Goal: Submit feedback/report problem: Submit feedback/report problem

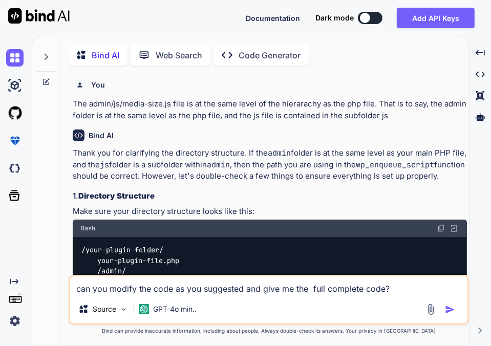
type textarea "x"
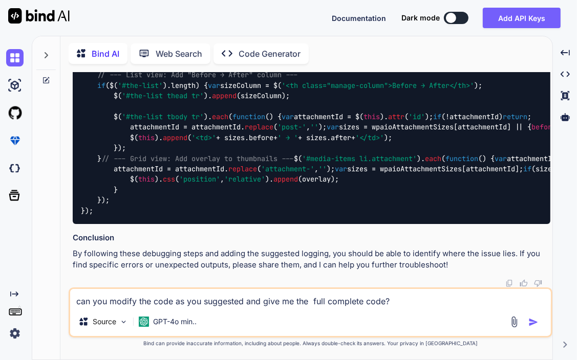
scroll to position [4512, 0]
drag, startPoint x: 397, startPoint y: 301, endPoint x: 15, endPoint y: 295, distance: 382.0
click at [15, 295] on div "Created with Pixso. Bind AI Web Search Created with Pixso. Code Generator You T…" at bounding box center [288, 198] width 577 height 325
type textarea "I"
type textarea "x"
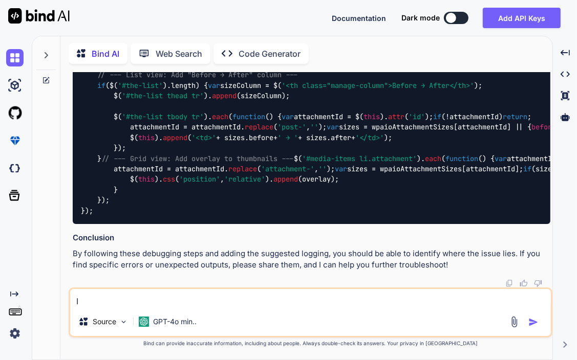
type textarea "I"
type textarea "x"
type textarea "I a"
type textarea "x"
type textarea "I am"
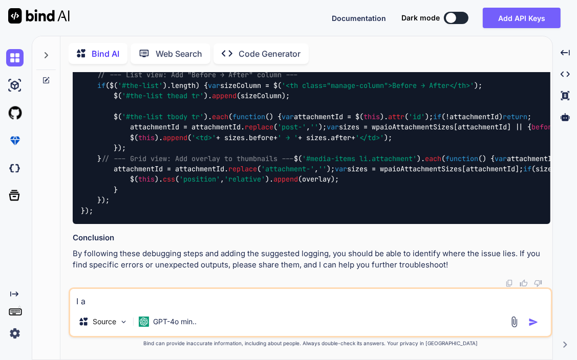
type textarea "x"
type textarea "I am"
type textarea "x"
type textarea "I am h"
type textarea "x"
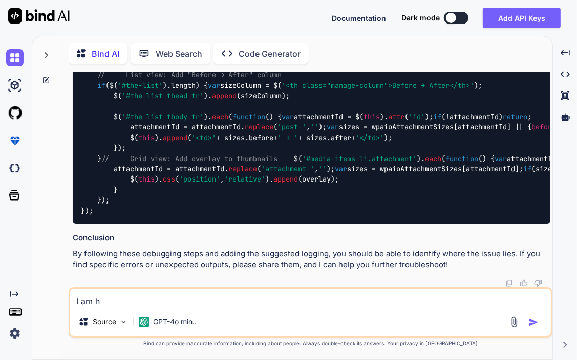
type textarea "I am ha"
type textarea "x"
type textarea "I am hav"
type textarea "x"
type textarea "I am havi"
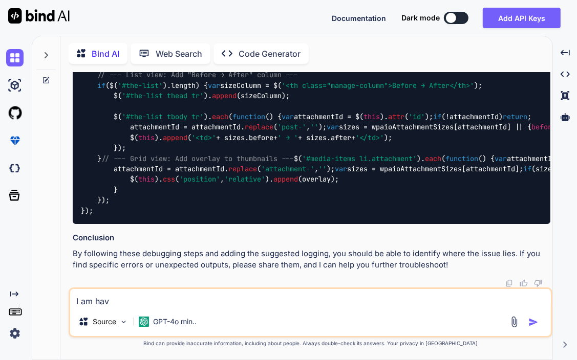
type textarea "x"
type textarea "I am havin"
type textarea "x"
type textarea "I am having"
type textarea "x"
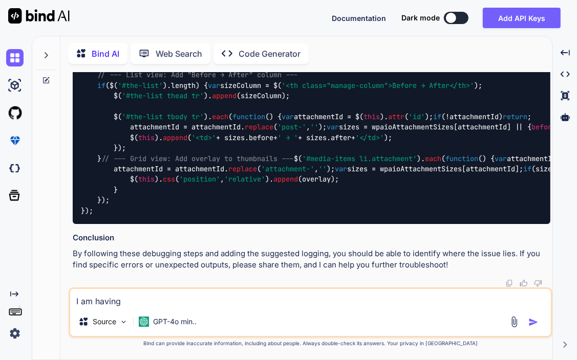
type textarea "I am having"
type textarea "x"
type textarea "I am having a"
type textarea "x"
type textarea "I am having a"
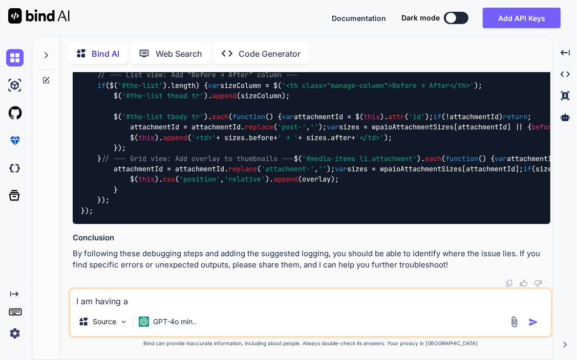
type textarea "x"
type textarea "I am having a v"
type textarea "x"
type textarea "I am having a ve"
type textarea "x"
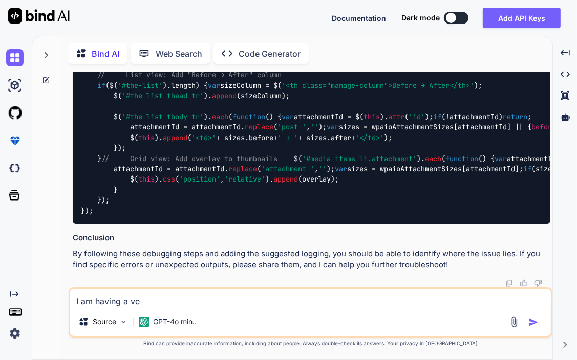
type textarea "I am having a ver"
type textarea "x"
type textarea "I am having a very"
type textarea "x"
type textarea "I am having a very"
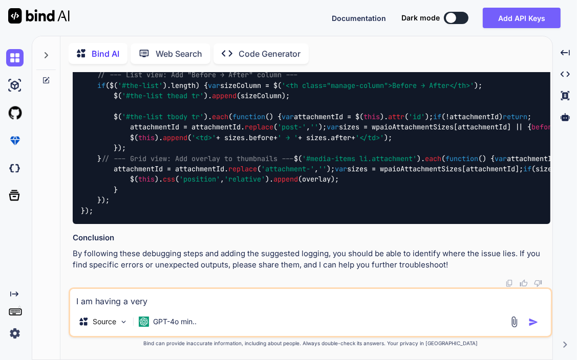
type textarea "x"
type textarea "I am having a very f"
type textarea "x"
type textarea "I am having a very fr"
type textarea "x"
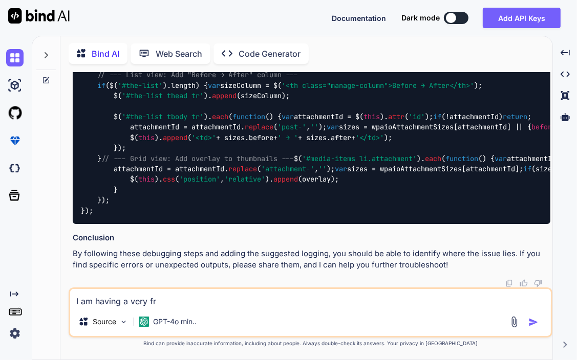
type textarea "I am having a very fru"
type textarea "x"
type textarea "I am having a very frus"
type textarea "x"
type textarea "I am having a very frust"
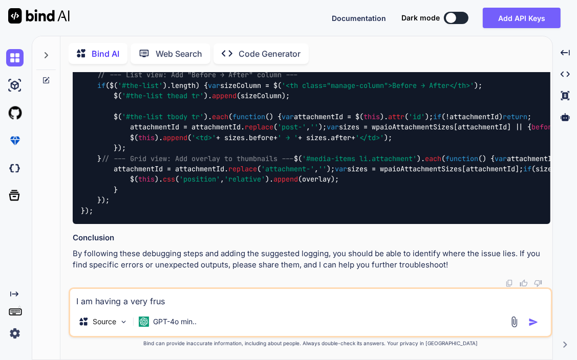
type textarea "x"
type textarea "I am having a very frustr"
type textarea "x"
type textarea "I am having a very frustra"
type textarea "x"
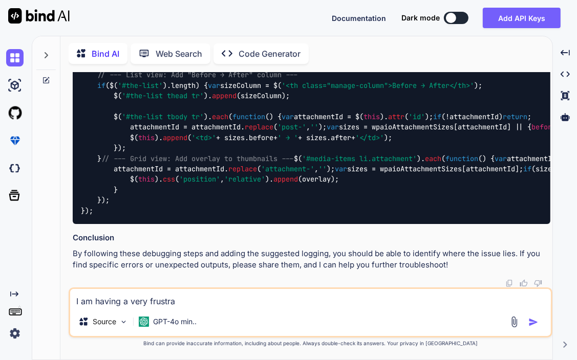
type textarea "I am having a very frustrat"
type textarea "x"
type textarea "I am having a very frustrati"
type textarea "x"
type textarea "I am having a very frustratin"
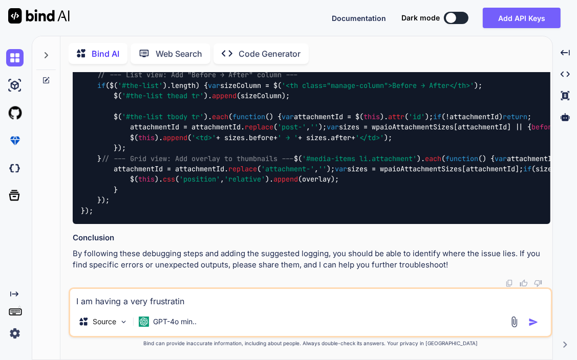
type textarea "x"
type textarea "I am having a very frustrating"
type textarea "x"
type textarea "I am having a very frustrating"
type textarea "x"
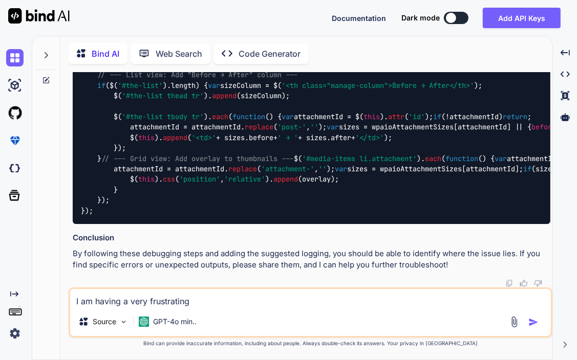
type textarea "I am having a very frustrating p"
type textarea "x"
type textarea "I am having a very frustrating pr"
type textarea "x"
type textarea "I am having a very frustrating pro"
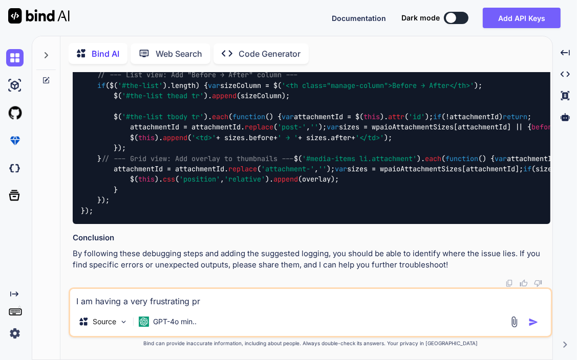
type textarea "x"
type textarea "I am having a very frustrating prob"
type textarea "x"
type textarea "I am having a very frustrating probl"
type textarea "x"
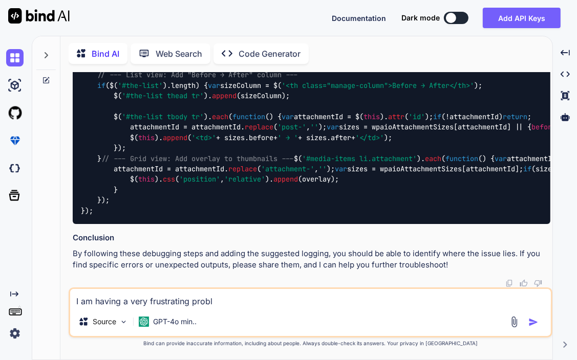
type textarea "I am having a very frustrating proble"
type textarea "x"
type textarea "I am having a very frustrating problem"
type textarea "x"
type textarea "I am having a very frustrating problem"
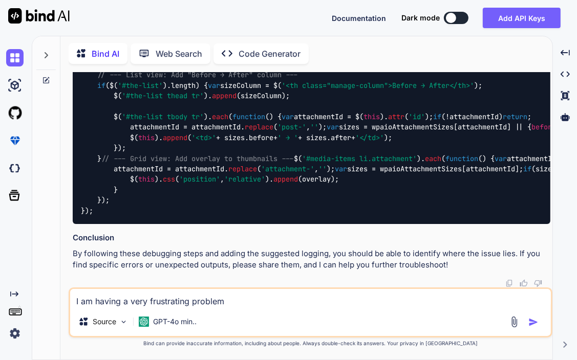
type textarea "x"
type textarea "I am having a very frustrating problem w"
type textarea "x"
type textarea "I am having a very frustrating problem wi"
type textarea "x"
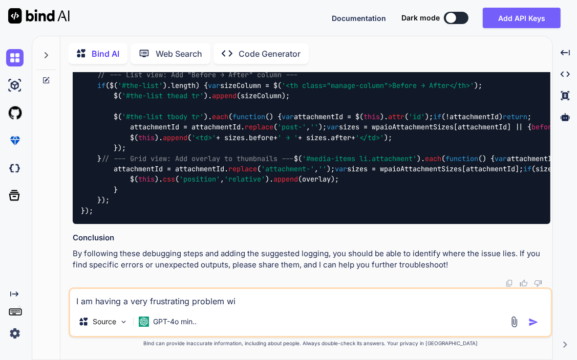
type textarea "I am having a very frustrating problem wit"
type textarea "x"
type textarea "I am having a very frustrating problem with"
type textarea "x"
type textarea "I am having a very frustrating problem with"
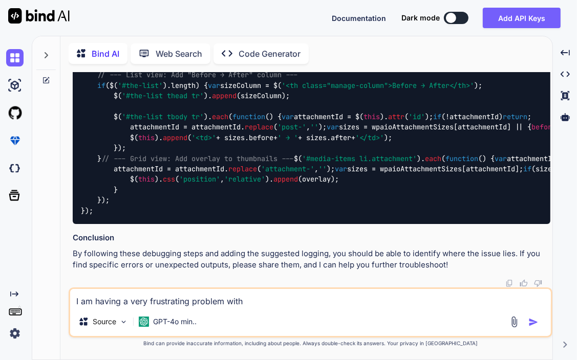
type textarea "x"
type textarea "I am having a very frustrating problem with a"
type textarea "x"
type textarea "I am having a very frustrating problem with a"
type textarea "x"
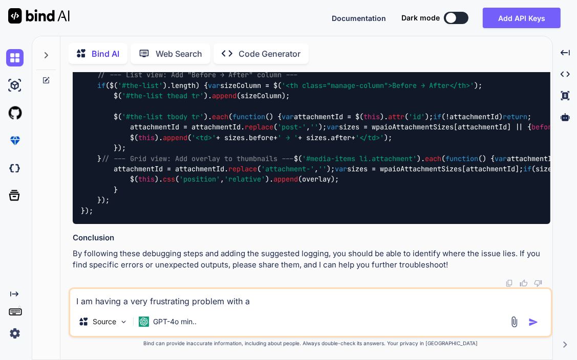
type textarea "I am having a very frustrating problem with a"
type textarea "x"
type textarea "I am having a very frustrating problem with"
type textarea "x"
type textarea "I am having a very frustrating problem with m"
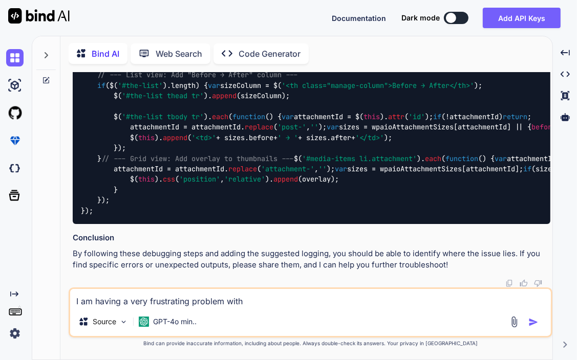
type textarea "x"
type textarea "I am having a very frustrating problem with my"
type textarea "x"
type textarea "I am having a very frustrating problem with my"
type textarea "x"
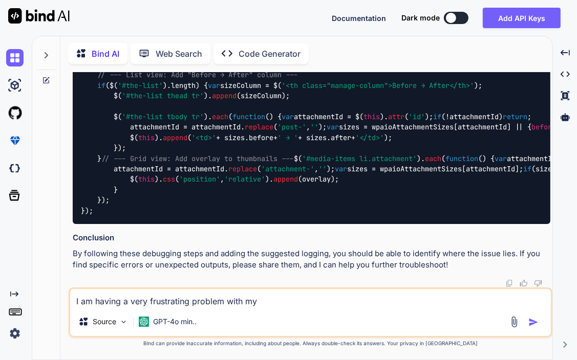
type textarea "I am having a very frustrating problem with my p"
type textarea "x"
type textarea "I am having a very frustrating problem with my pl"
type textarea "x"
type textarea "I am having a very frustrating problem with my plu"
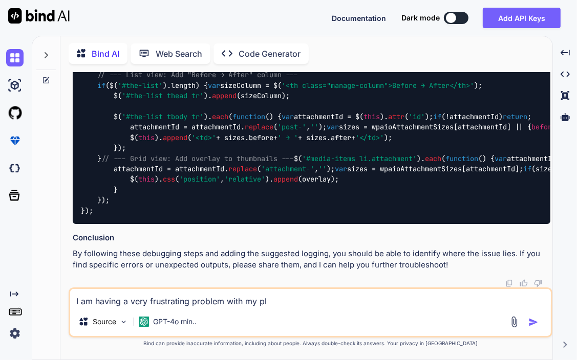
type textarea "x"
type textarea "I am having a very frustrating problem with my plug"
type textarea "x"
type textarea "I am having a very frustrating problem with my plugi"
type textarea "x"
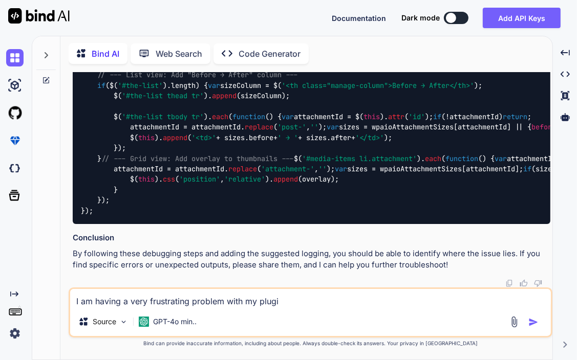
type textarea "I am having a very frustrating problem with my plugin"
type textarea "x"
type textarea "I am having a very frustrating problem with my plugin."
type textarea "x"
type textarea "I am having a very frustrating problem with my plugin."
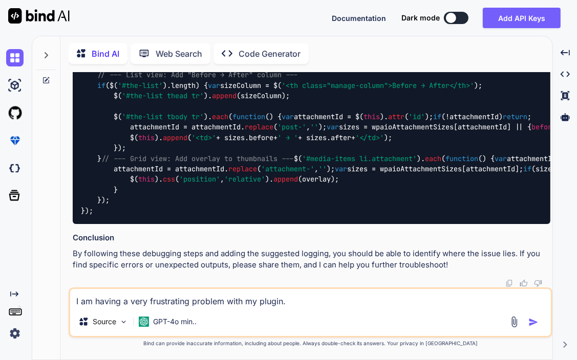
type textarea "x"
type textarea "I am having a very frustrating problem with my plugin. I"
type textarea "x"
type textarea "I am having a very frustrating problem with my plugin. I"
type textarea "x"
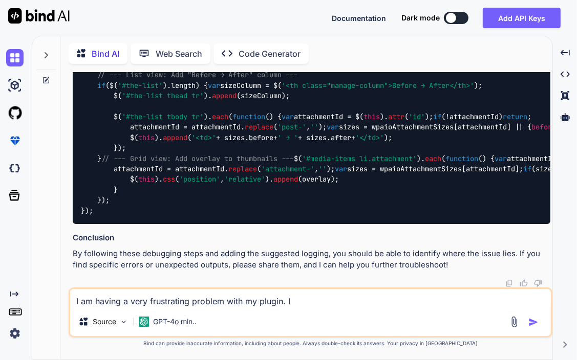
type textarea "I am having a very frustrating problem with my plugin. I h"
type textarea "x"
type textarea "I am having a very frustrating problem with my plugin. I ha"
type textarea "x"
type textarea "I am having a very frustrating problem with my plugin. I hav"
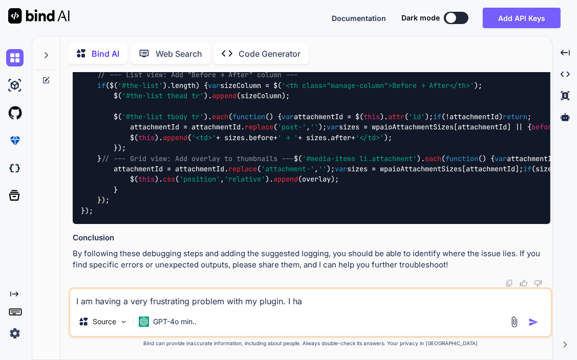
type textarea "x"
type textarea "I am having a very frustrating problem with my plugin. I have"
type textarea "x"
type textarea "I am having a very frustrating problem with my plugin. I have"
type textarea "x"
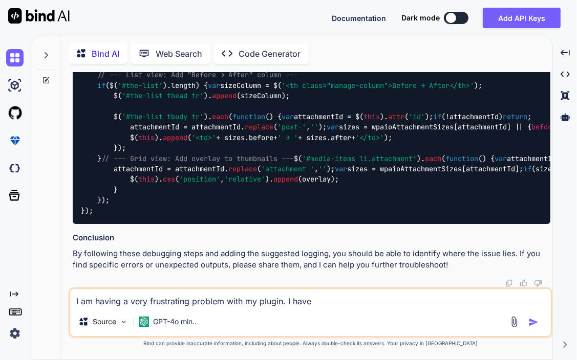
type textarea "I am having a very frustrating problem with my plugin. I have t"
type textarea "x"
type textarea "I am having a very frustrating problem with my plugin. I have tw"
type textarea "x"
type textarea "I am having a very frustrating problem with my plugin. I have two"
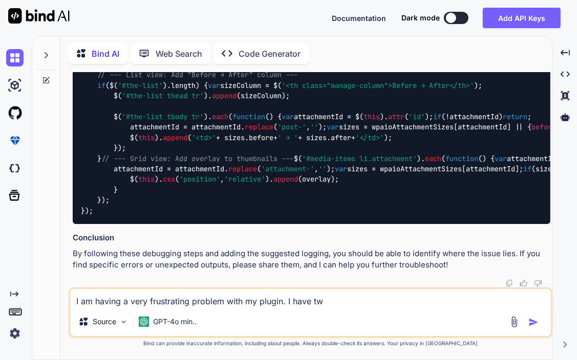
type textarea "x"
type textarea "I am having a very frustrating problem with my plugin. I have two"
type textarea "x"
type textarea "I am having a very frustrating problem with my plugin. I have two s"
type textarea "x"
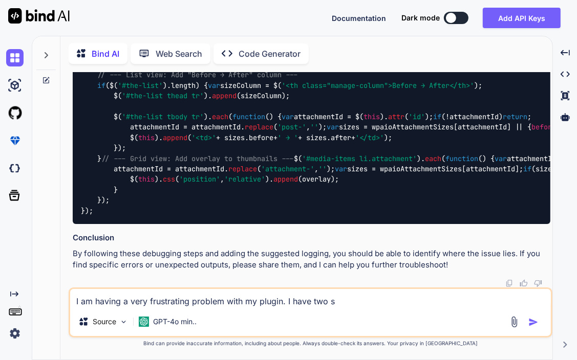
type textarea "I am having a very frustrating problem with my plugin. I have two sa"
type textarea "x"
type textarea "I am having a very frustrating problem with my plugin. I have two sav"
type textarea "x"
type textarea "I am having a very frustrating problem with my plugin. I have two save"
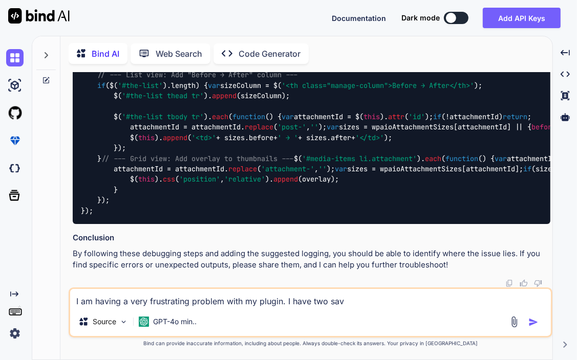
type textarea "x"
type textarea "I am having a very frustrating problem with my plugin. I have two save"
type textarea "x"
type textarea "I am having a very frustrating problem with my plugin. I have two save o"
type textarea "x"
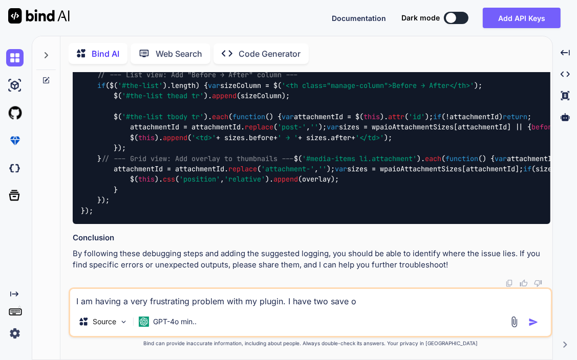
type textarea "I am having a very frustrating problem with my plugin. I have two save op"
type textarea "x"
type textarea "I am having a very frustrating problem with my plugin. I have two save opt"
type textarea "x"
type textarea "I am having a very frustrating problem with my plugin. I have two save opti"
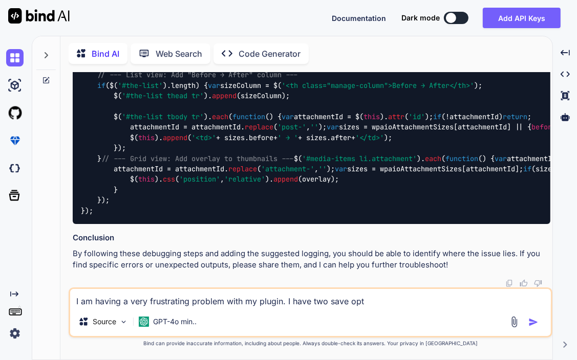
type textarea "x"
type textarea "I am having a very frustrating problem with my plugin. I have two save optio"
type textarea "x"
type textarea "I am having a very frustrating problem with my plugin. I have two save option"
type textarea "x"
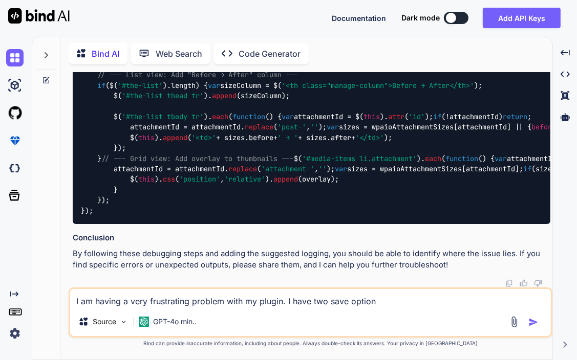
type textarea "I am having a very frustrating problem with my plugin. I have two save options"
type textarea "x"
type textarea "I am having a very frustrating problem with my plugin. I have two save options,"
type textarea "x"
type textarea "I am having a very frustrating problem with my plugin. I have two save options,"
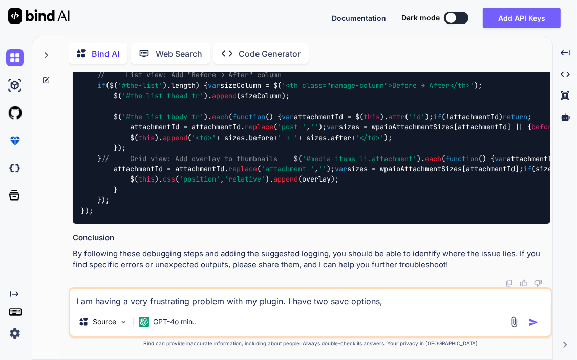
type textarea "x"
type textarea "I am having a very frustrating problem with my plugin. I have two save options,…"
type textarea "x"
type textarea "I am having a very frustrating problem with my plugin. I have two save options,…"
type textarea "x"
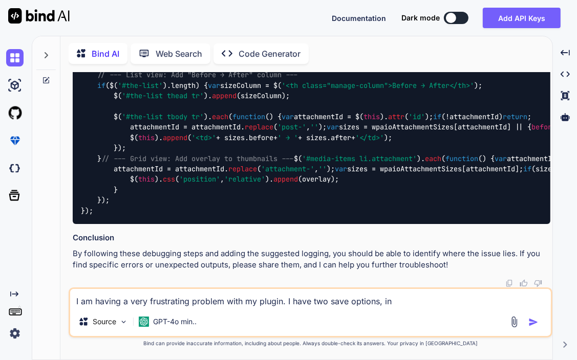
type textarea "I am having a very frustrating problem with my plugin. I have two save options,…"
type textarea "x"
type textarea "I am having a very frustrating problem with my plugin. I have two save options,…"
type textarea "x"
type textarea "I am having a very frustrating problem with my plugin. I have two save options,…"
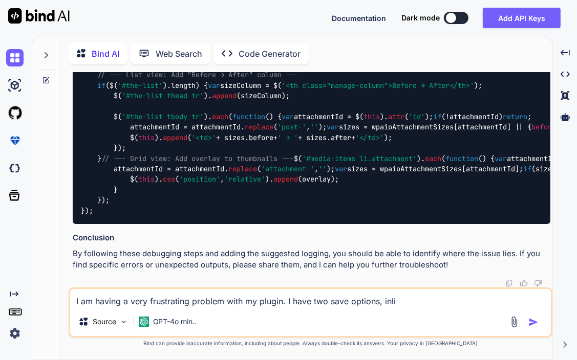
type textarea "x"
type textarea "I am having a very frustrating problem with my plugin. I have two save options,…"
type textarea "x"
type textarea "I am having a very frustrating problem with my plugin. I have two save options,…"
type textarea "x"
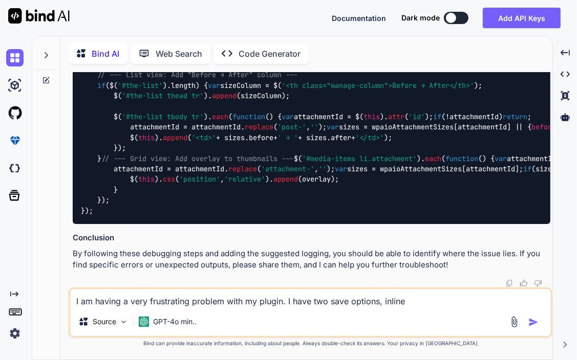
type textarea "I am having a very frustrating problem with my plugin. I have two save options,…"
type textarea "x"
type textarea "I am having a very frustrating problem with my plugin. I have two save options,…"
type textarea "x"
type textarea "I am having a very frustrating problem with my plugin. I have two save options,…"
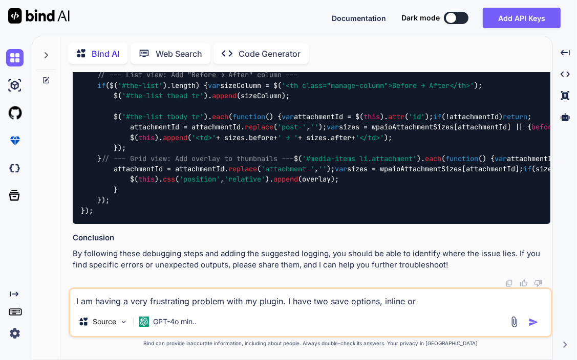
type textarea "x"
type textarea "I am having a very frustrating problem with my plugin. I have two save options,…"
type textarea "x"
type textarea "I am having a very frustrating problem with my plugin. I have two save options,…"
type textarea "x"
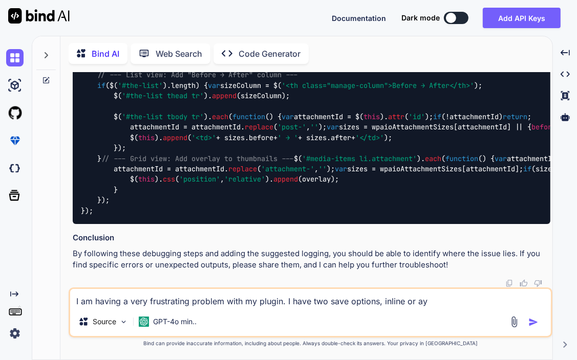
type textarea "I am having a very frustrating problem with my plugin. I have two save options,…"
type textarea "x"
type textarea "I am having a very frustrating problem with my plugin. I have two save options,…"
type textarea "x"
type textarea "I am having a very frustrating problem with my plugin. I have two save options,…"
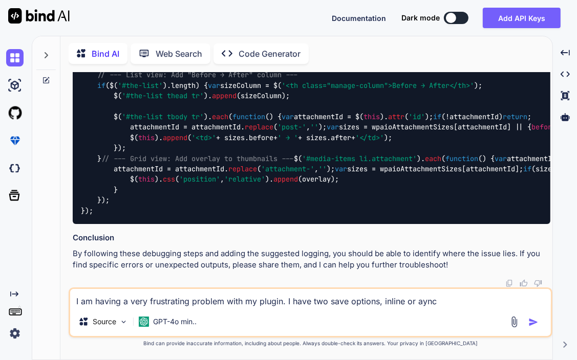
type textarea "x"
type textarea "I am having a very frustrating problem with my plugin. I have two save options,…"
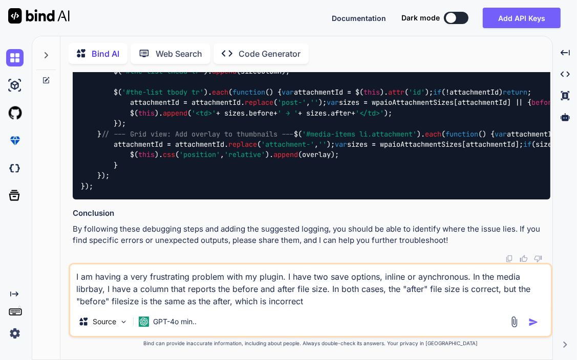
click at [460, 287] on textarea "I am having a very frustrating problem with my plugin. I have two save options,…" at bounding box center [310, 286] width 481 height 43
click at [341, 301] on textarea "I am having a very frustrating problem with my plugin. I have two save options,…" at bounding box center [310, 286] width 481 height 43
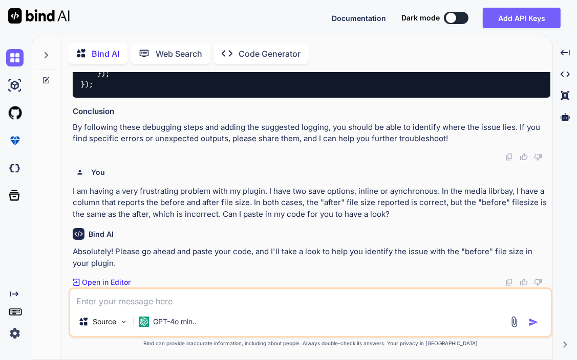
scroll to position [4639, 0]
paste textarea "<?php /** * Plugin Name: WP All-in-One Speed Optimization * Plugin URI: [URL][D…"
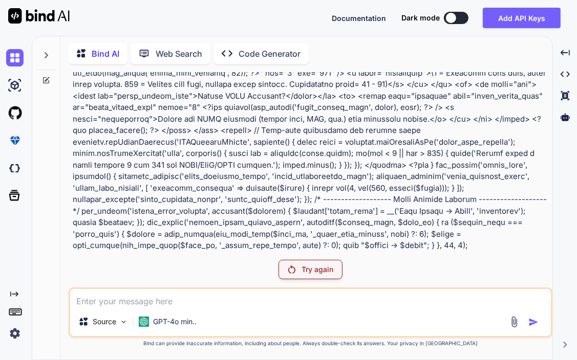
scroll to position [5448, 0]
click at [317, 267] on p "Try again" at bounding box center [318, 270] width 32 height 10
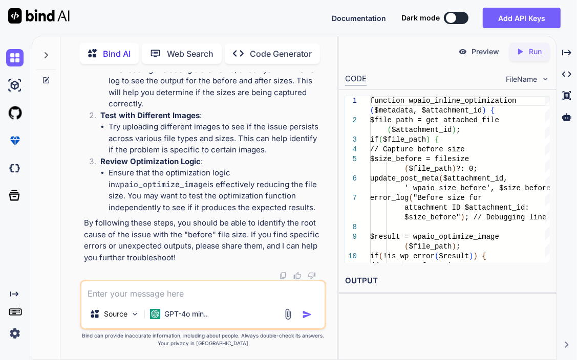
scroll to position [9114, 0]
click at [137, 288] on textarea at bounding box center [202, 291] width 243 height 18
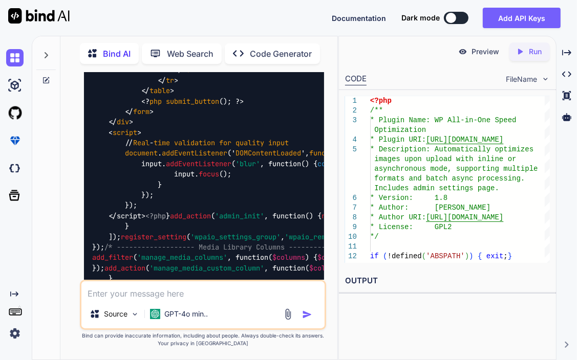
scroll to position [9438, 0]
